Goal: Transaction & Acquisition: Purchase product/service

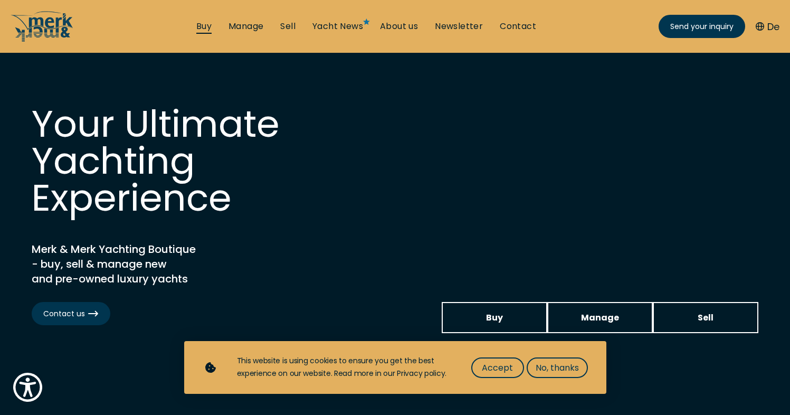
click at [203, 24] on link "Buy" at bounding box center [203, 27] width 15 height 12
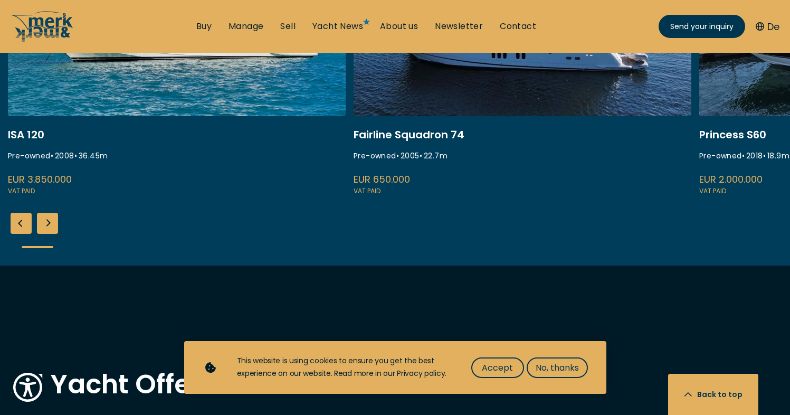
scroll to position [431, 0]
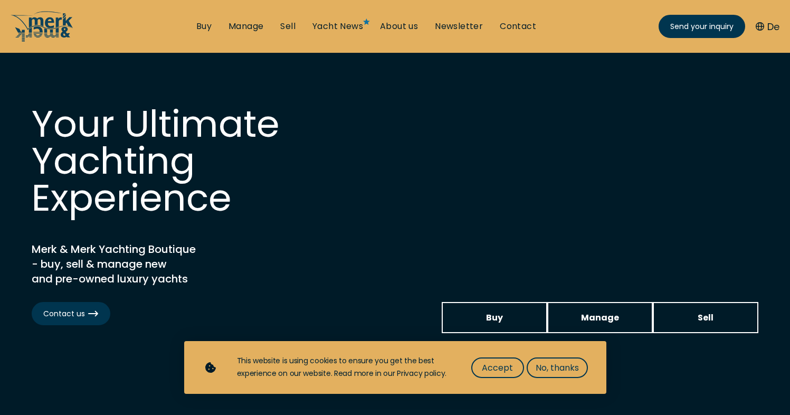
click at [192, 29] on li "Buy" at bounding box center [204, 27] width 32 height 12
click at [203, 25] on link "Buy" at bounding box center [203, 27] width 15 height 12
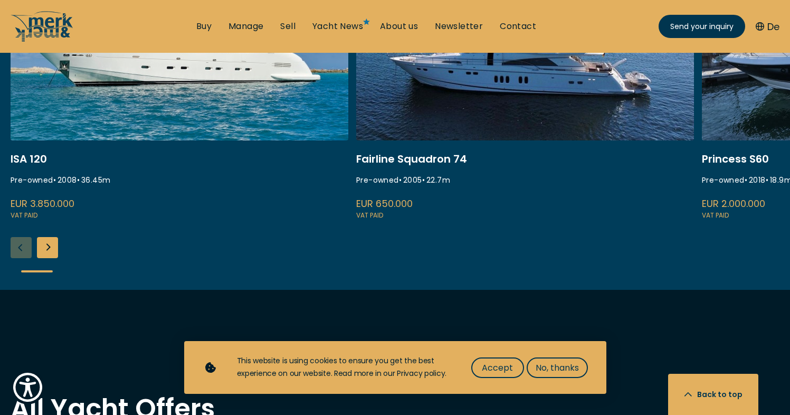
scroll to position [431, 0]
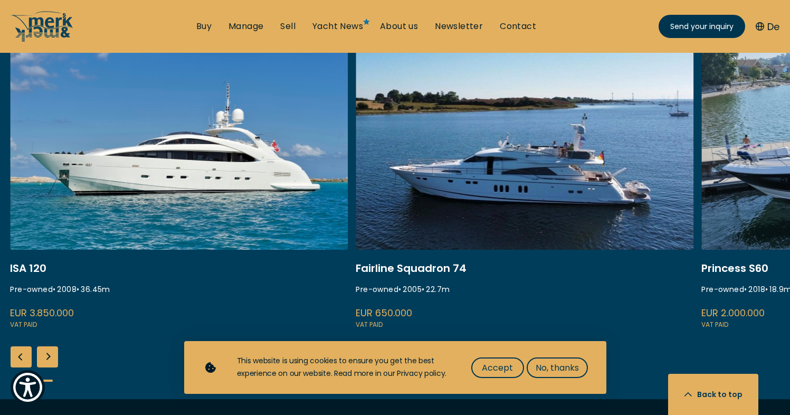
click at [471, 112] on link at bounding box center [525, 189] width 338 height 281
click at [467, 161] on link at bounding box center [525, 189] width 338 height 281
click at [515, 182] on link at bounding box center [525, 189] width 338 height 281
click at [485, 185] on link at bounding box center [525, 189] width 338 height 281
click at [500, 367] on span "Accept" at bounding box center [497, 367] width 31 height 13
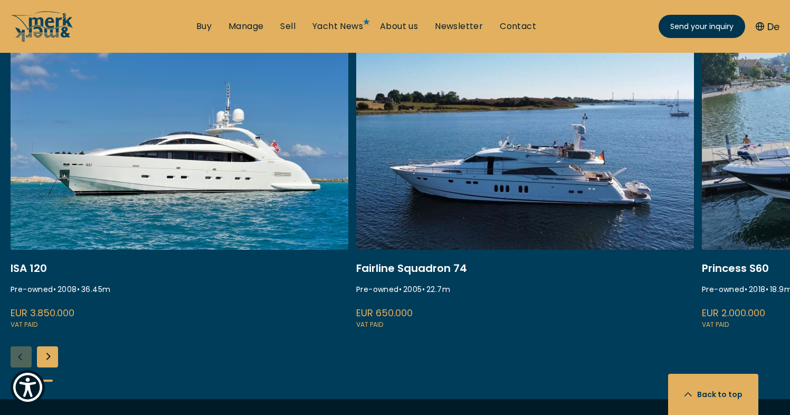
click at [520, 222] on link at bounding box center [525, 189] width 338 height 281
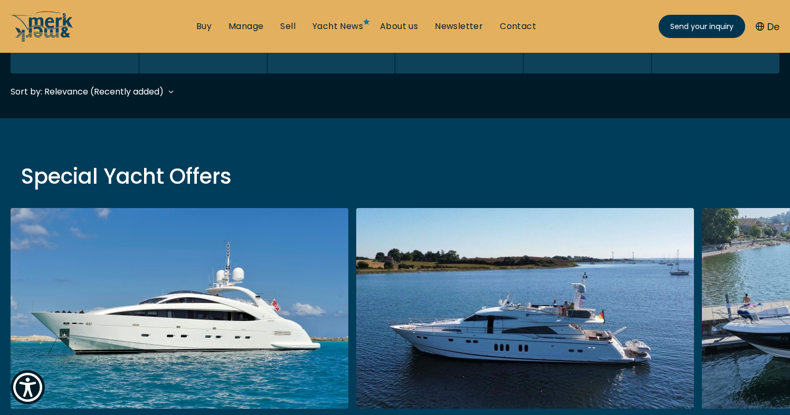
scroll to position [433, 0]
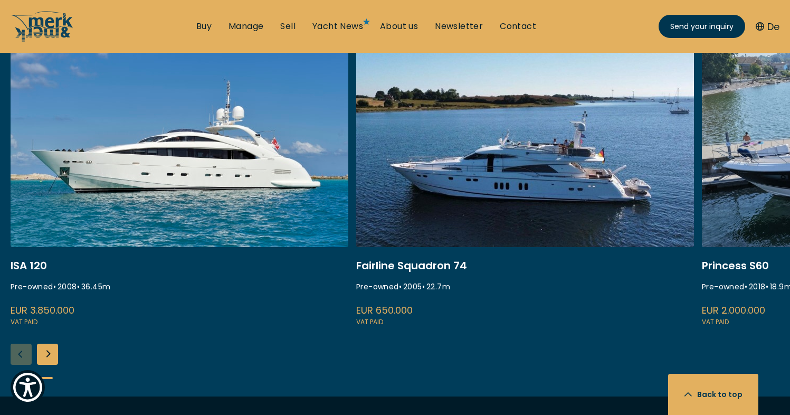
click at [523, 206] on link at bounding box center [525, 186] width 338 height 281
click at [416, 261] on link at bounding box center [525, 186] width 338 height 281
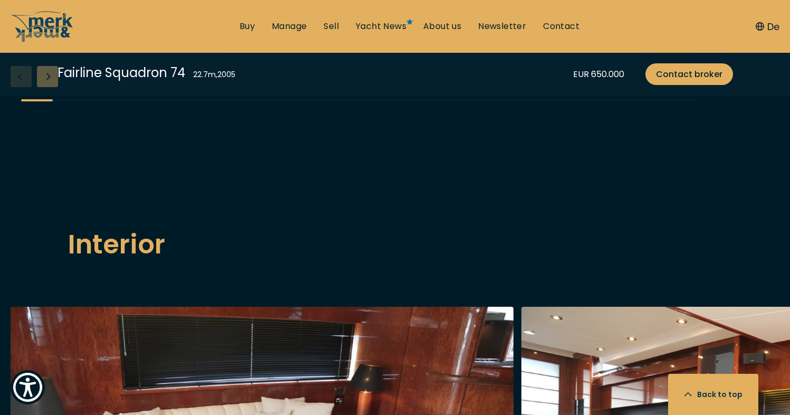
scroll to position [1425, 0]
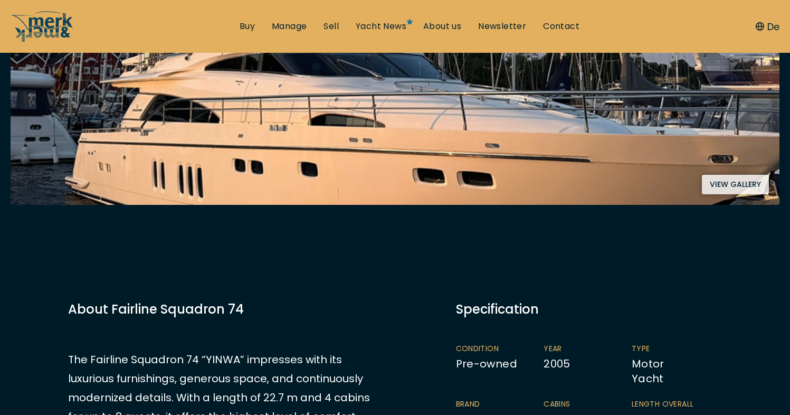
scroll to position [530, 0]
